Goal: Find specific page/section: Find specific page/section

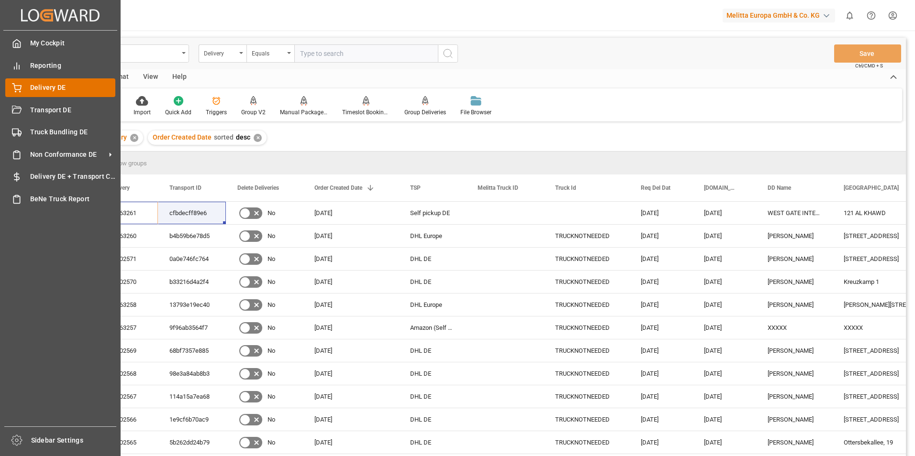
click at [28, 88] on div "Delivery DE Delivery DE" at bounding box center [60, 87] width 110 height 19
click at [45, 83] on span "Delivery DE" at bounding box center [73, 88] width 86 height 10
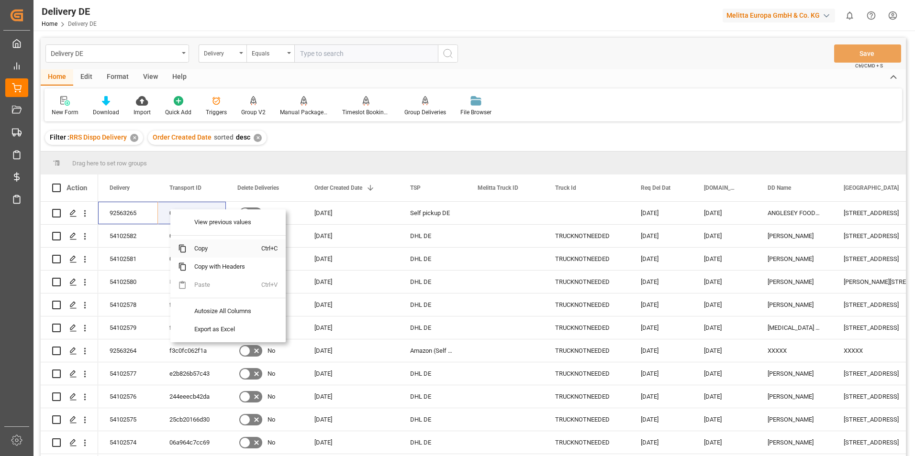
click at [209, 246] on span "Copy" at bounding box center [224, 249] width 75 height 18
